Goal: Task Accomplishment & Management: Complete application form

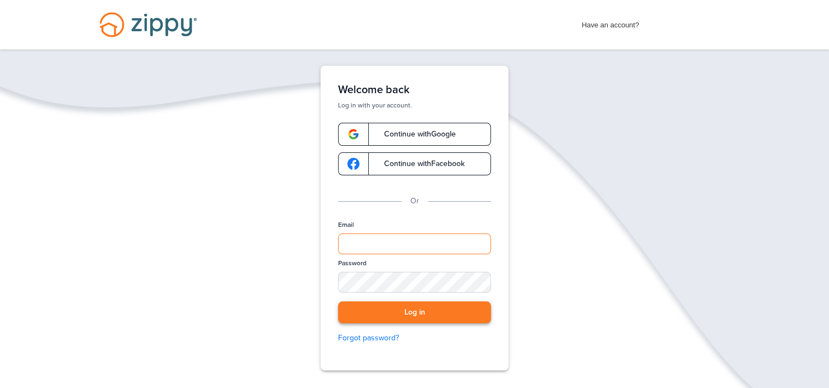
type input "**********"
click at [404, 309] on button "Log in" at bounding box center [414, 312] width 153 height 22
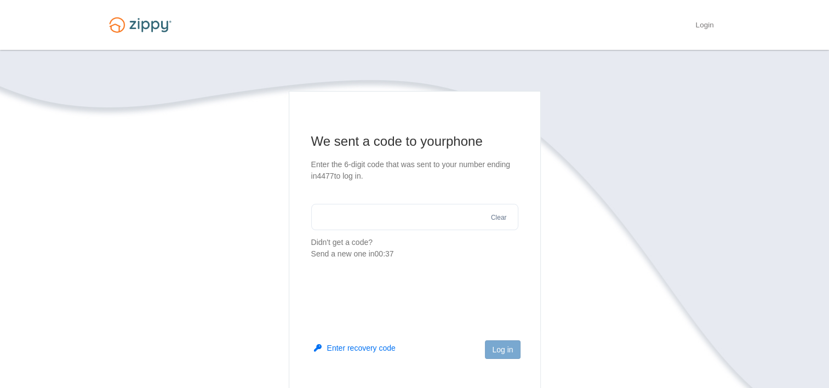
click at [394, 221] on input "text" at bounding box center [414, 217] width 207 height 26
type input "******"
click at [499, 350] on button "Log in" at bounding box center [502, 349] width 35 height 19
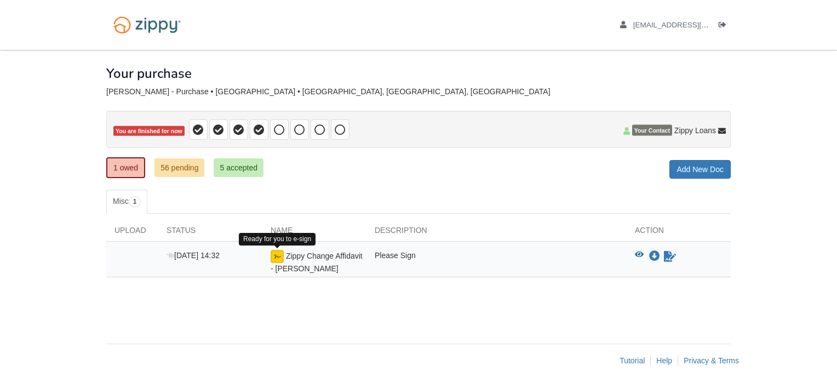
click at [282, 259] on img at bounding box center [277, 256] width 13 height 13
click at [346, 253] on span "Zippy Change Affidavit - [PERSON_NAME]" at bounding box center [317, 262] width 92 height 21
click at [641, 252] on icon "View Zippy Change Affidavit - Dennis Daniels" at bounding box center [639, 255] width 9 height 8
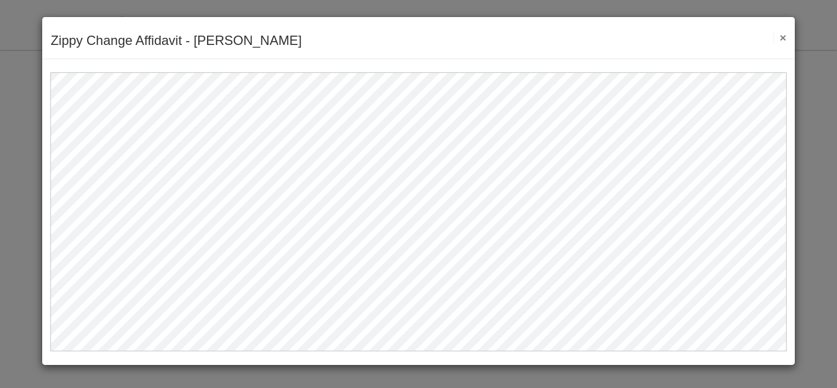
click at [780, 39] on button "×" at bounding box center [780, 38] width 13 height 12
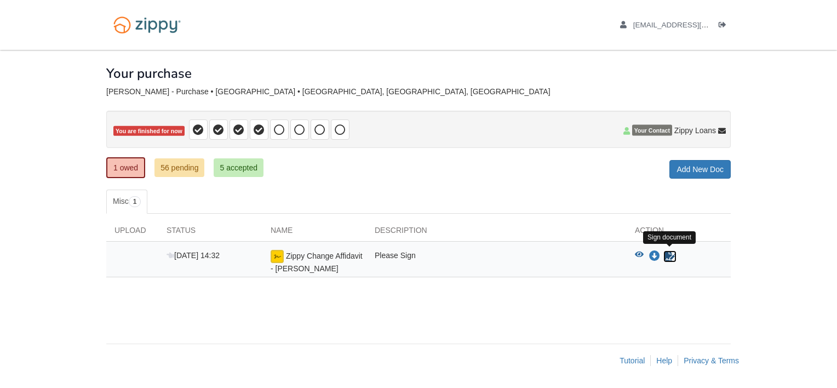
click at [669, 254] on icon "Sign Form" at bounding box center [670, 256] width 12 height 11
click at [638, 251] on icon "View Zippy Change Affidavit - Dennis Daniels" at bounding box center [639, 255] width 9 height 8
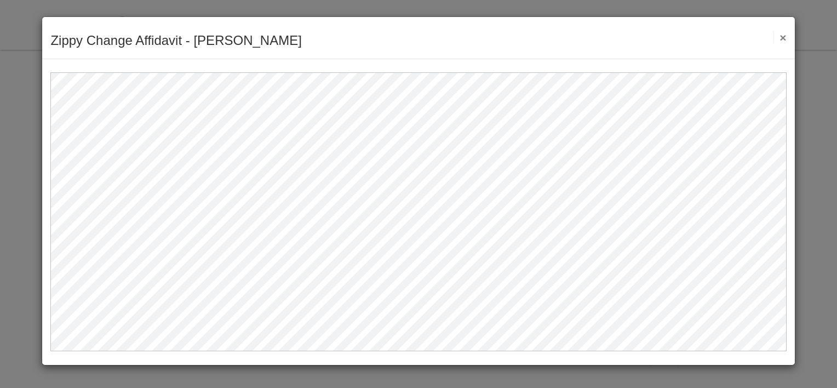
click at [781, 39] on button "×" at bounding box center [780, 38] width 13 height 12
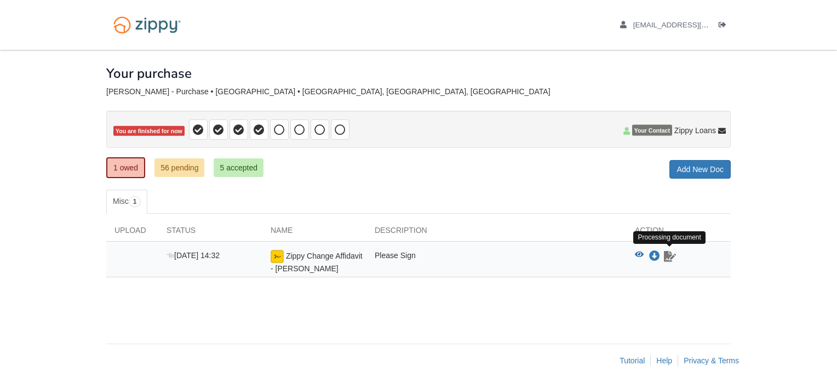
click at [670, 254] on icon "Waiting for your co-borrower to e-sign" at bounding box center [670, 256] width 12 height 11
click at [668, 254] on icon "Waiting for your co-borrower to e-sign" at bounding box center [670, 256] width 12 height 11
click at [655, 254] on icon "Download Zippy Change Affidavit - Dennis Daniels" at bounding box center [654, 256] width 11 height 11
